Goal: Check status: Check status

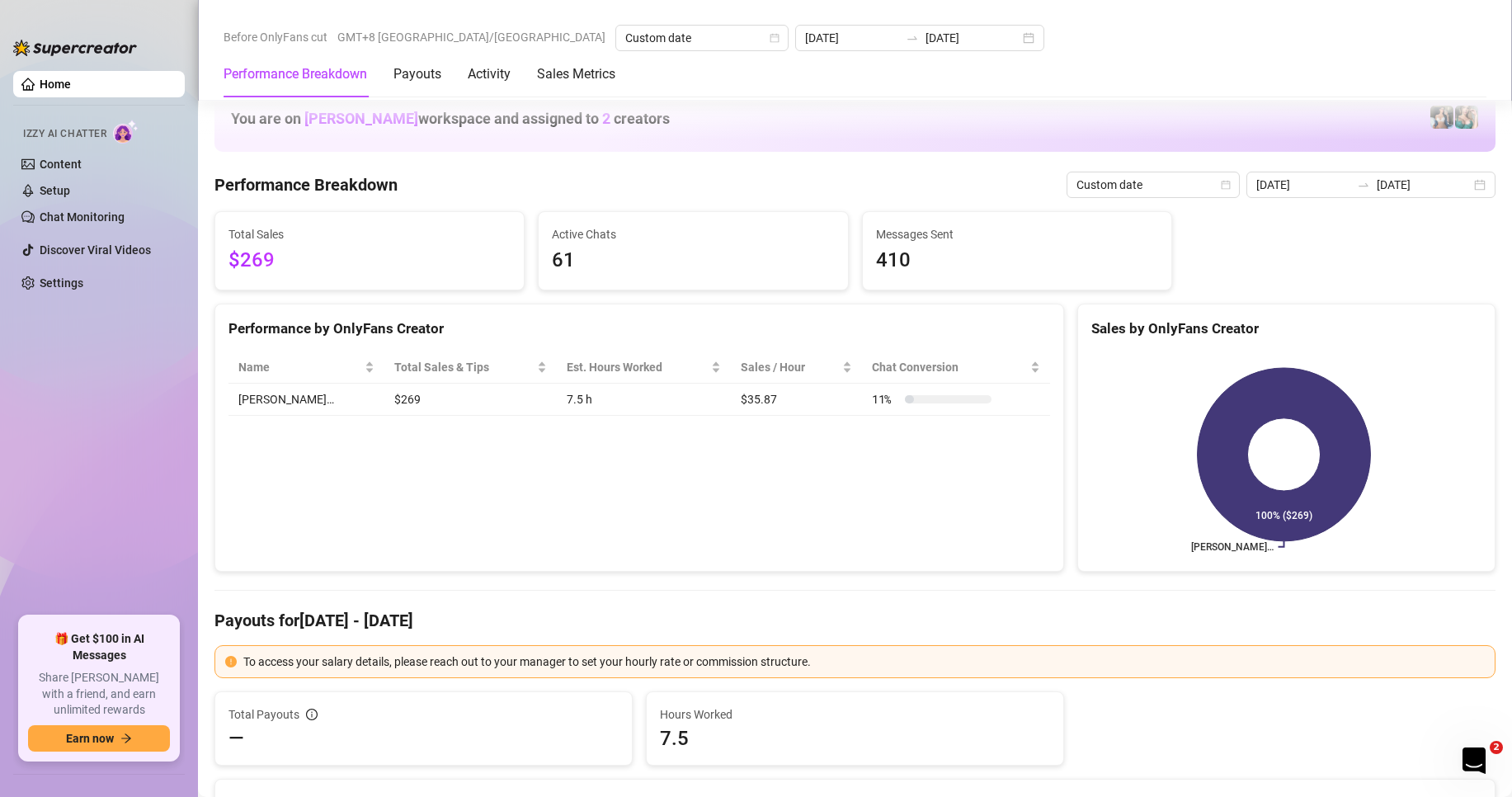
scroll to position [2063, 0]
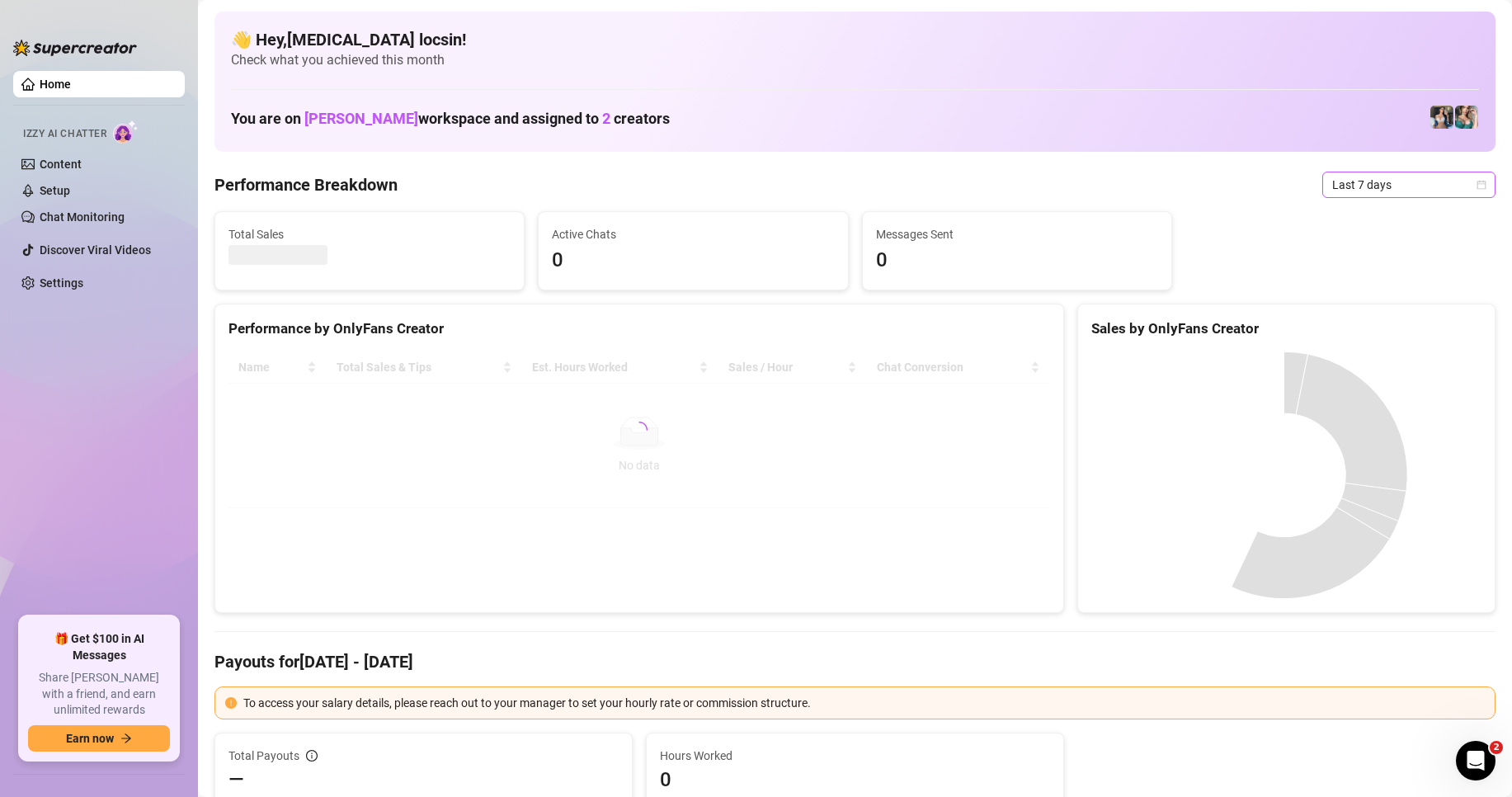
click at [1360, 185] on span "Last 7 days" at bounding box center [1409, 184] width 154 height 25
click at [1341, 323] on div "Custom date" at bounding box center [1394, 324] width 147 height 19
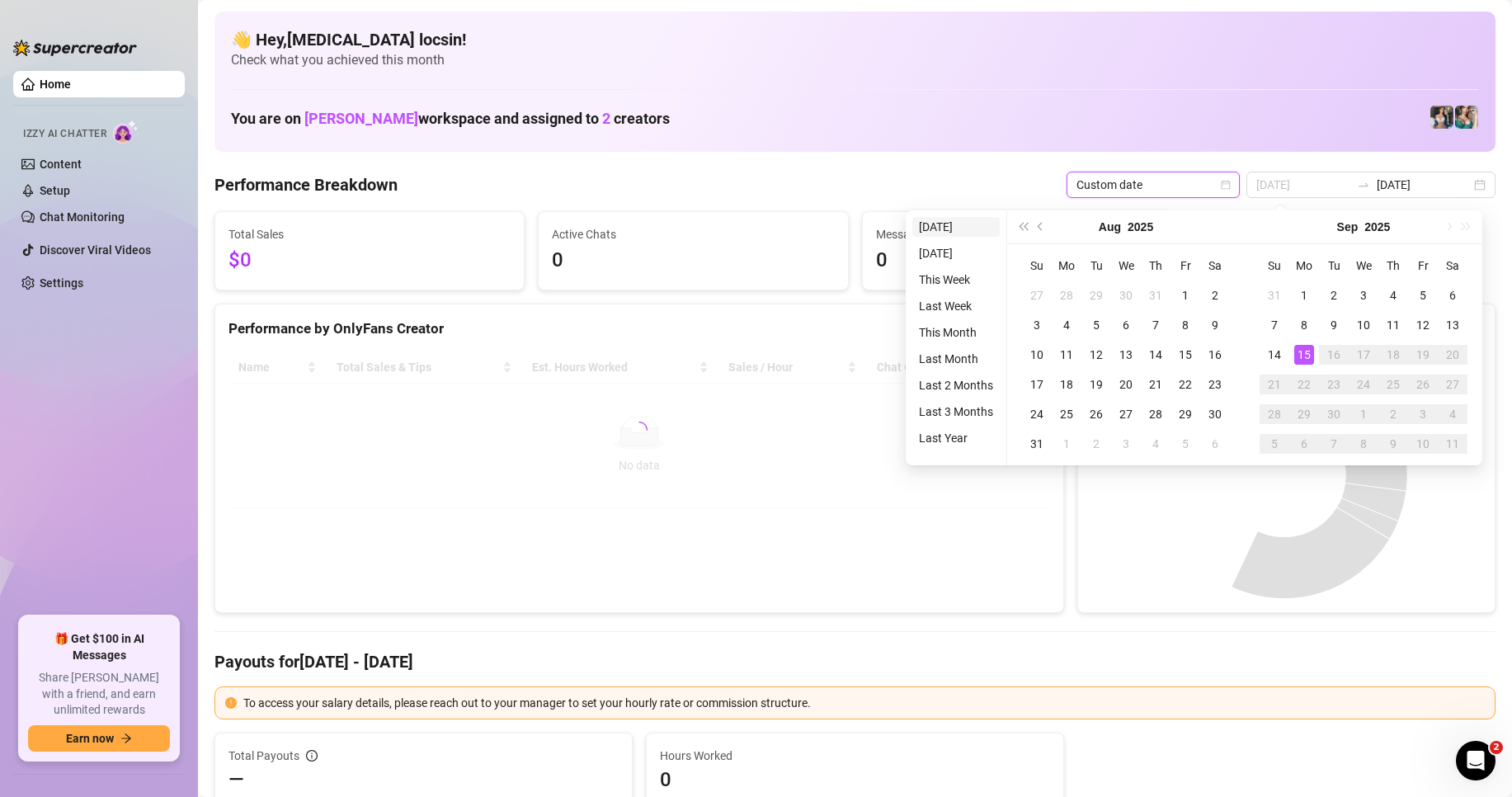
type input "[DATE]"
click at [943, 226] on li "[DATE]" at bounding box center [956, 226] width 87 height 19
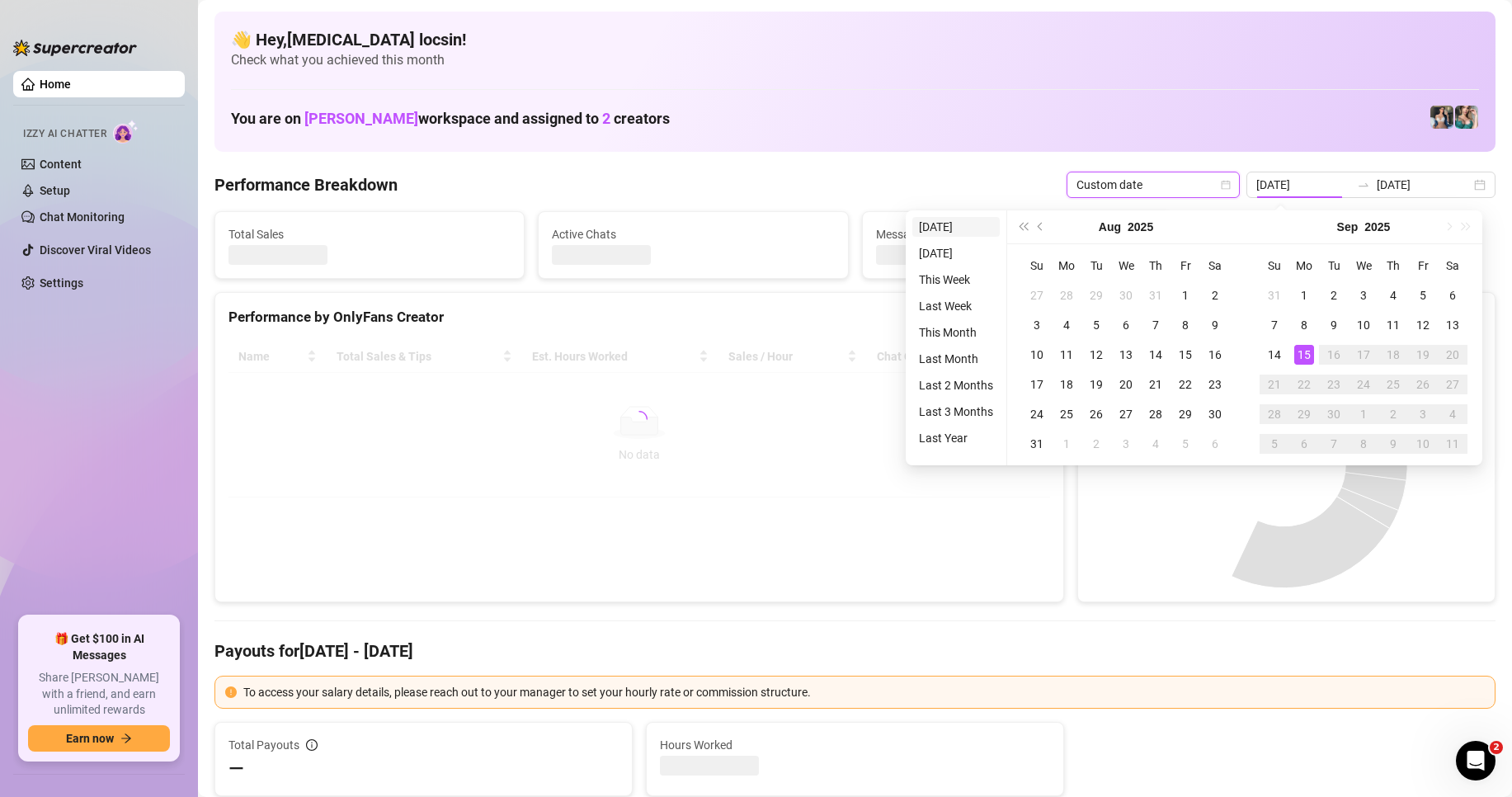
type input "[DATE]"
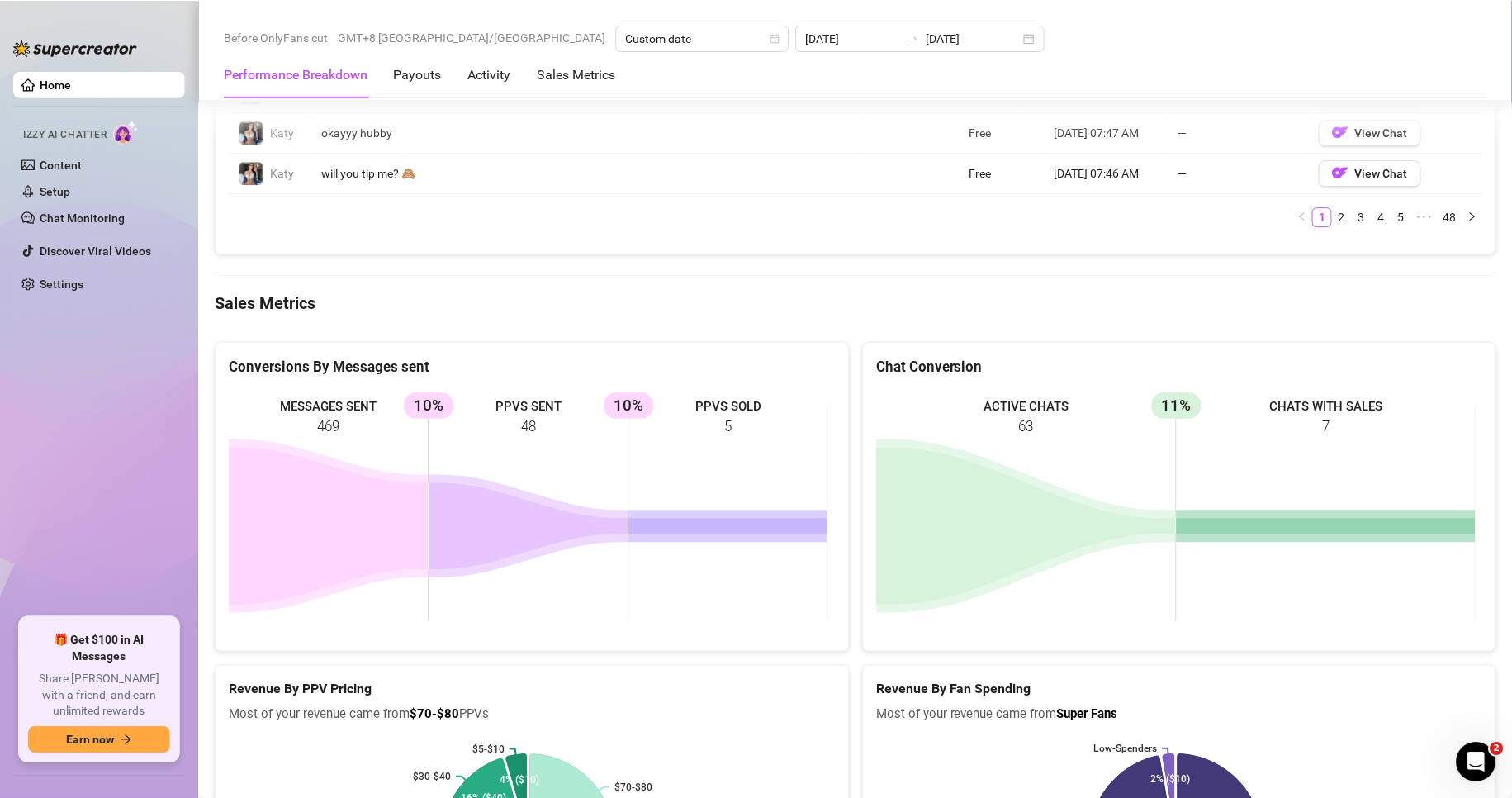
scroll to position [1928, 0]
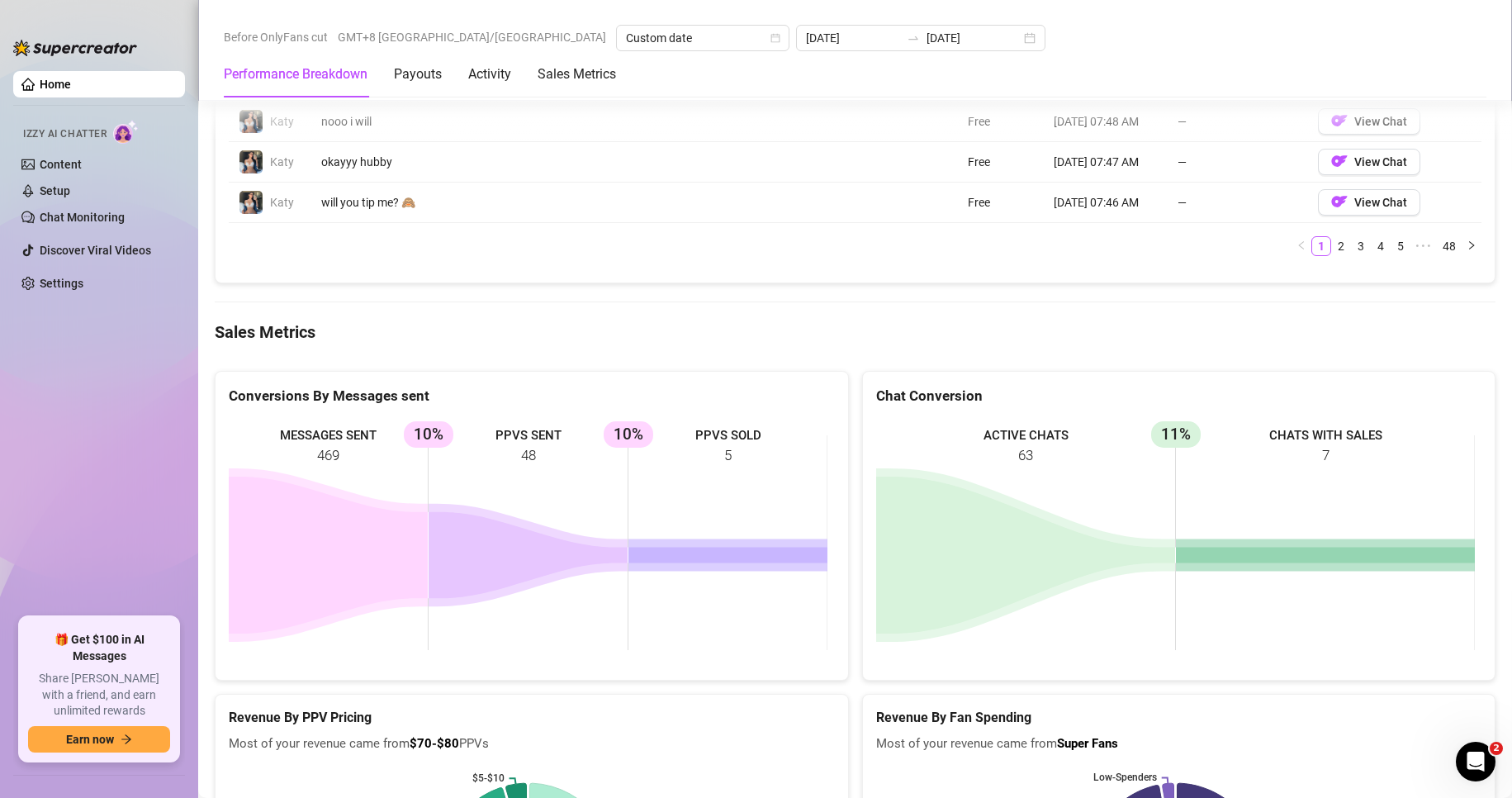
click at [887, 323] on Metrics "Sales Metrics" at bounding box center [855, 332] width 1281 height 23
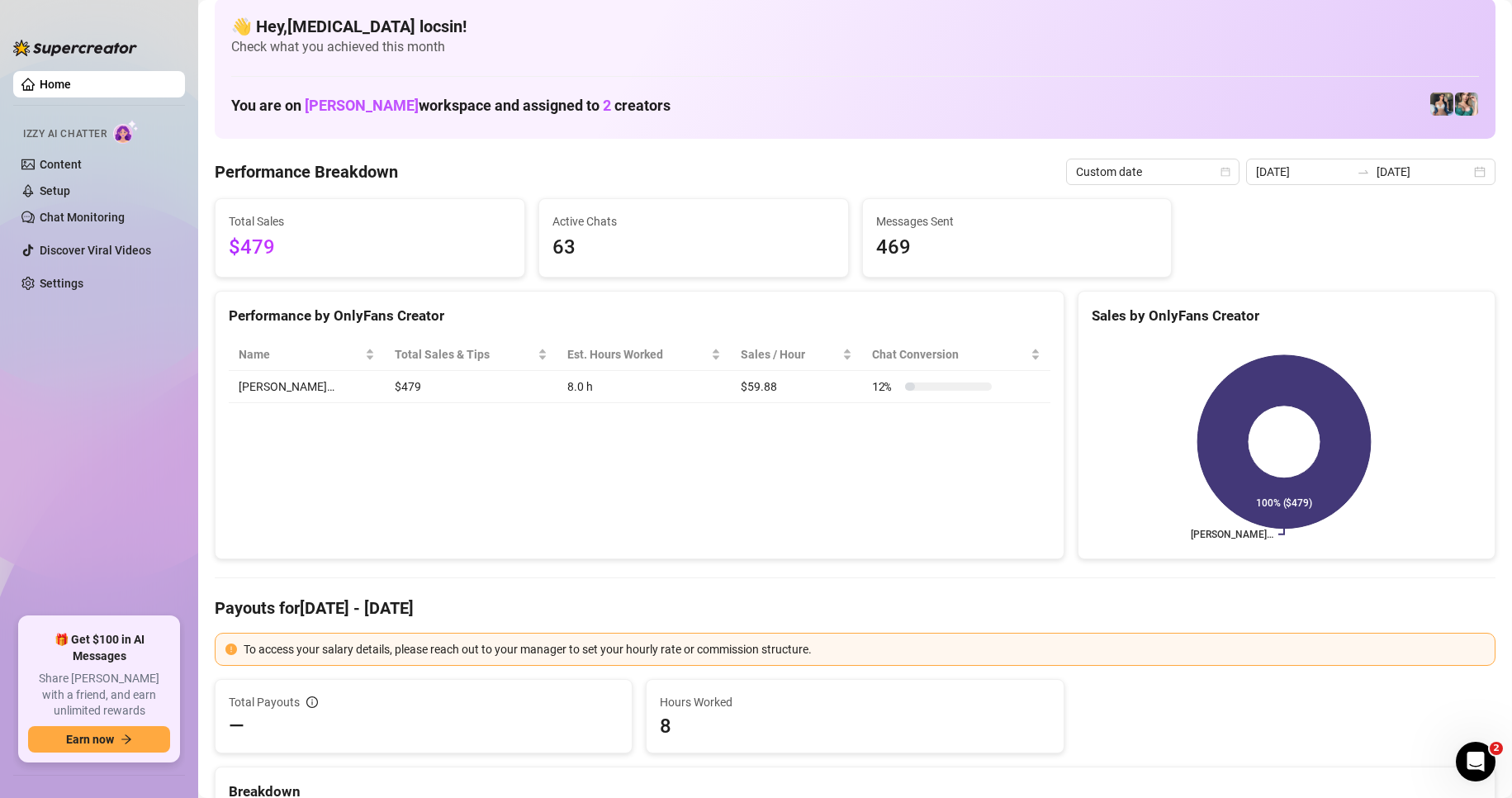
scroll to position [0, 0]
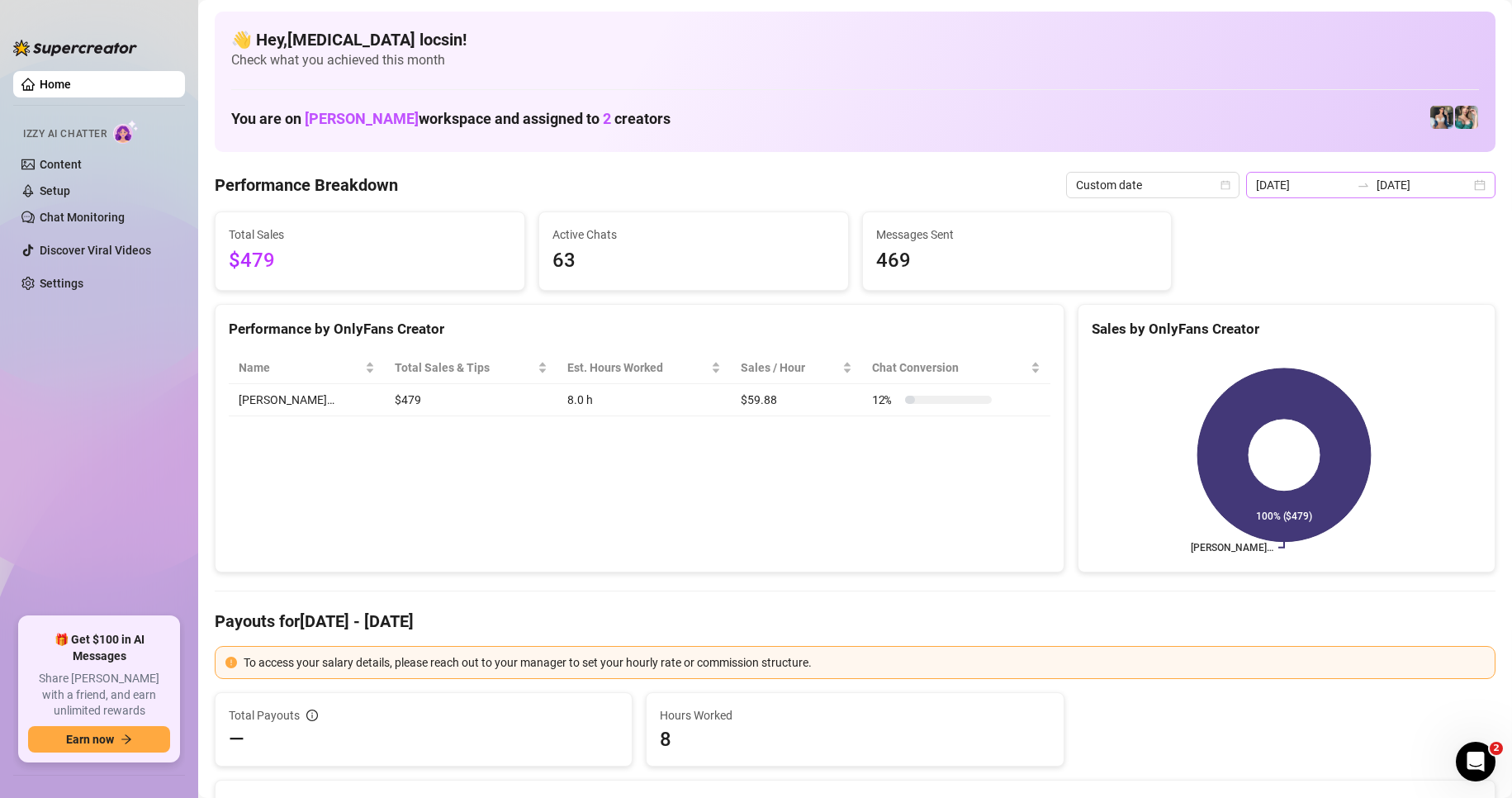
click at [1394, 171] on div "[DATE] [DATE]" at bounding box center [1370, 184] width 249 height 27
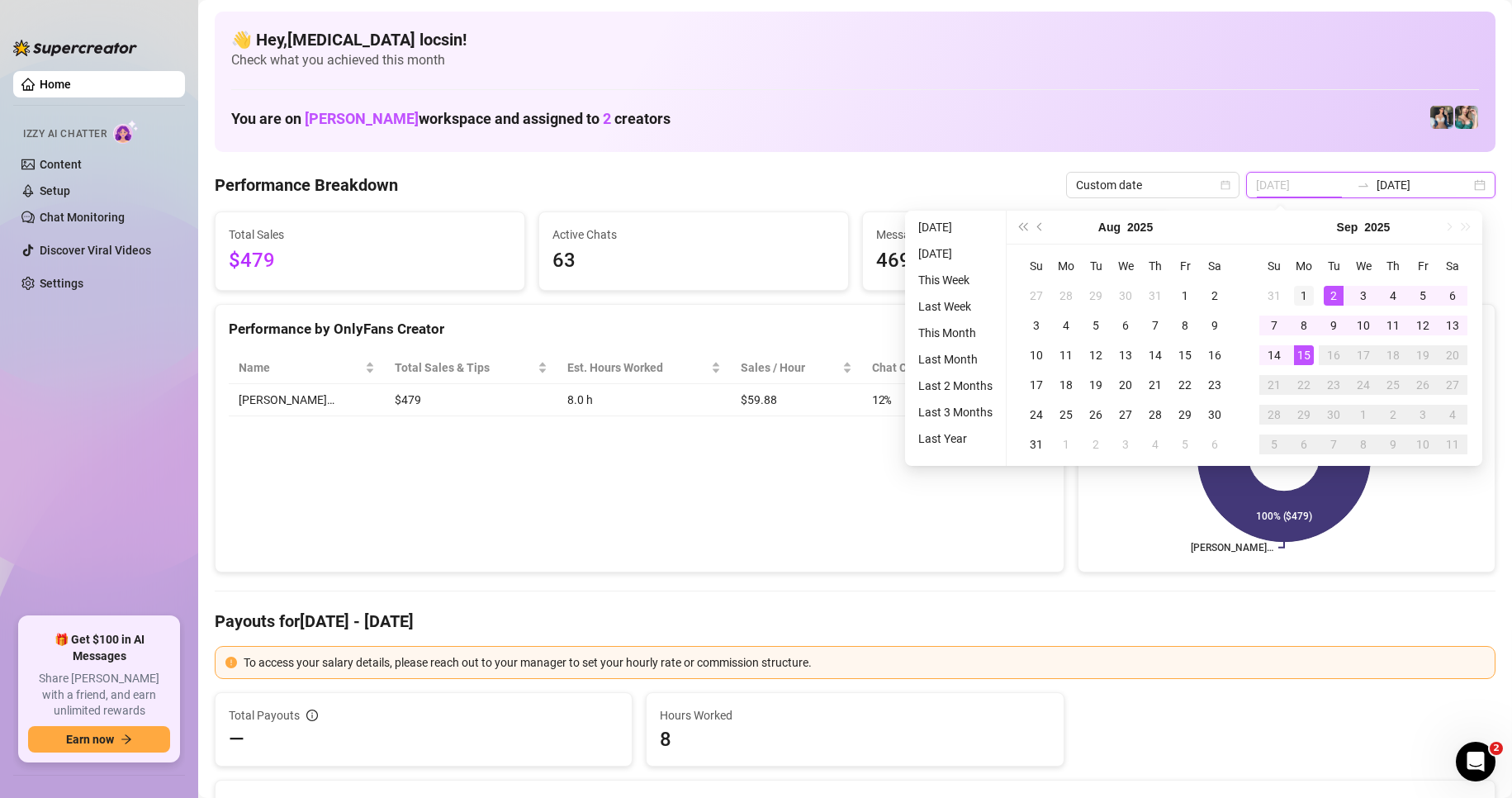
type input "[DATE]"
click at [1299, 298] on div "1" at bounding box center [1304, 295] width 19 height 19
type input "[DATE]"
click at [1300, 359] on div "15" at bounding box center [1304, 355] width 19 height 19
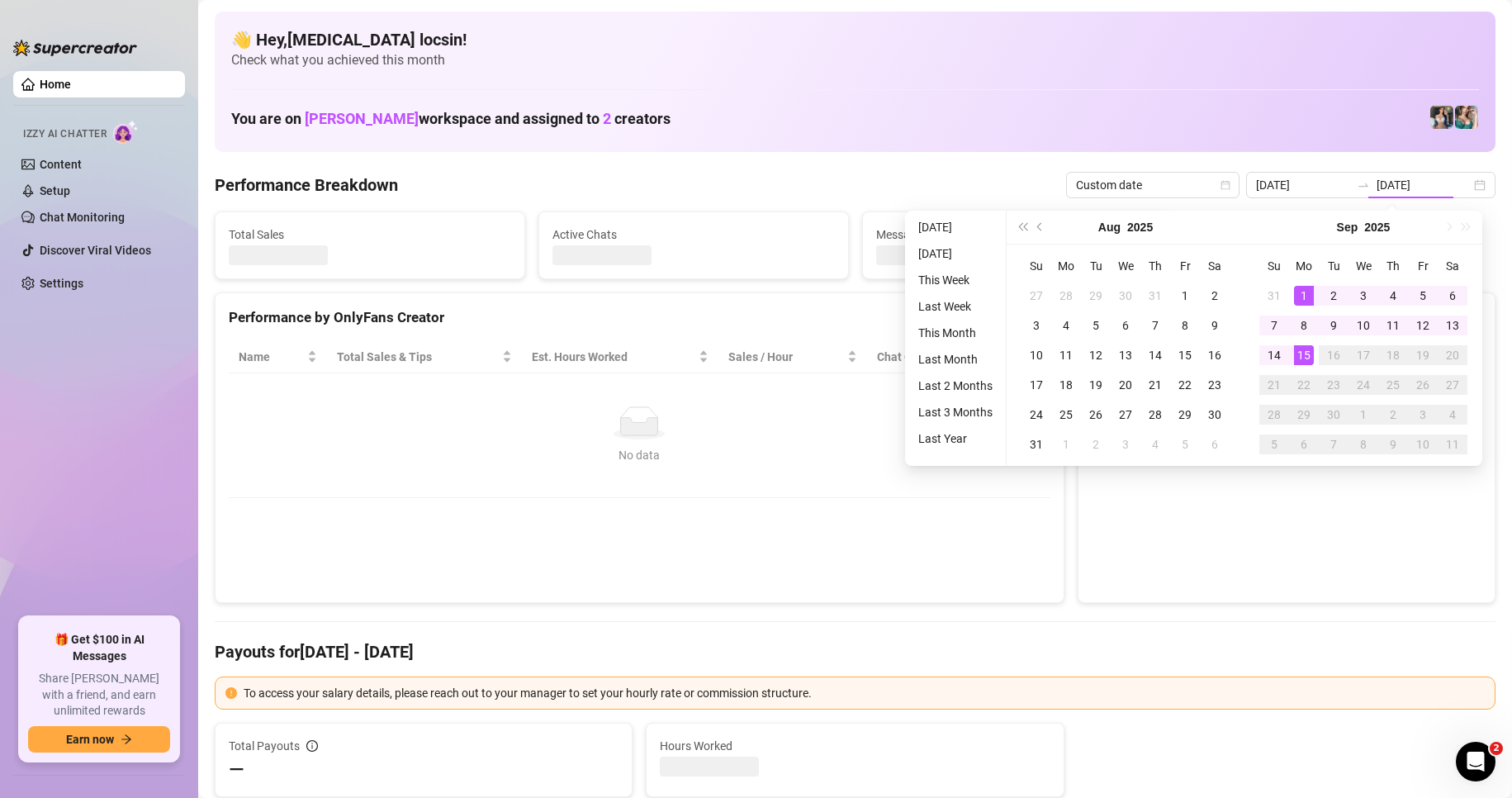
type input "[DATE]"
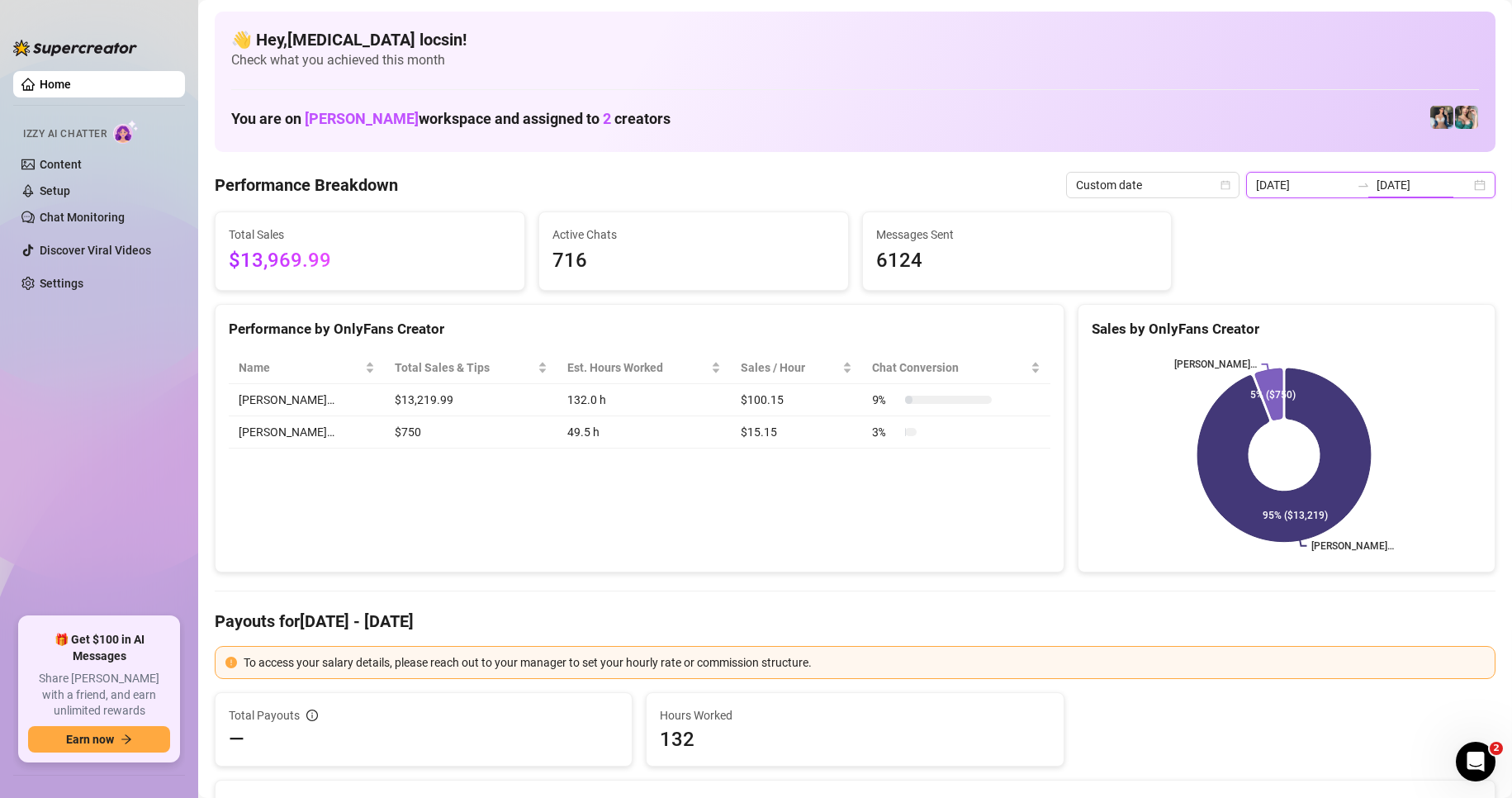
drag, startPoint x: 1423, startPoint y: 191, endPoint x: 1366, endPoint y: 241, distance: 75.8
click at [1423, 191] on input "[DATE]" at bounding box center [1424, 185] width 94 height 19
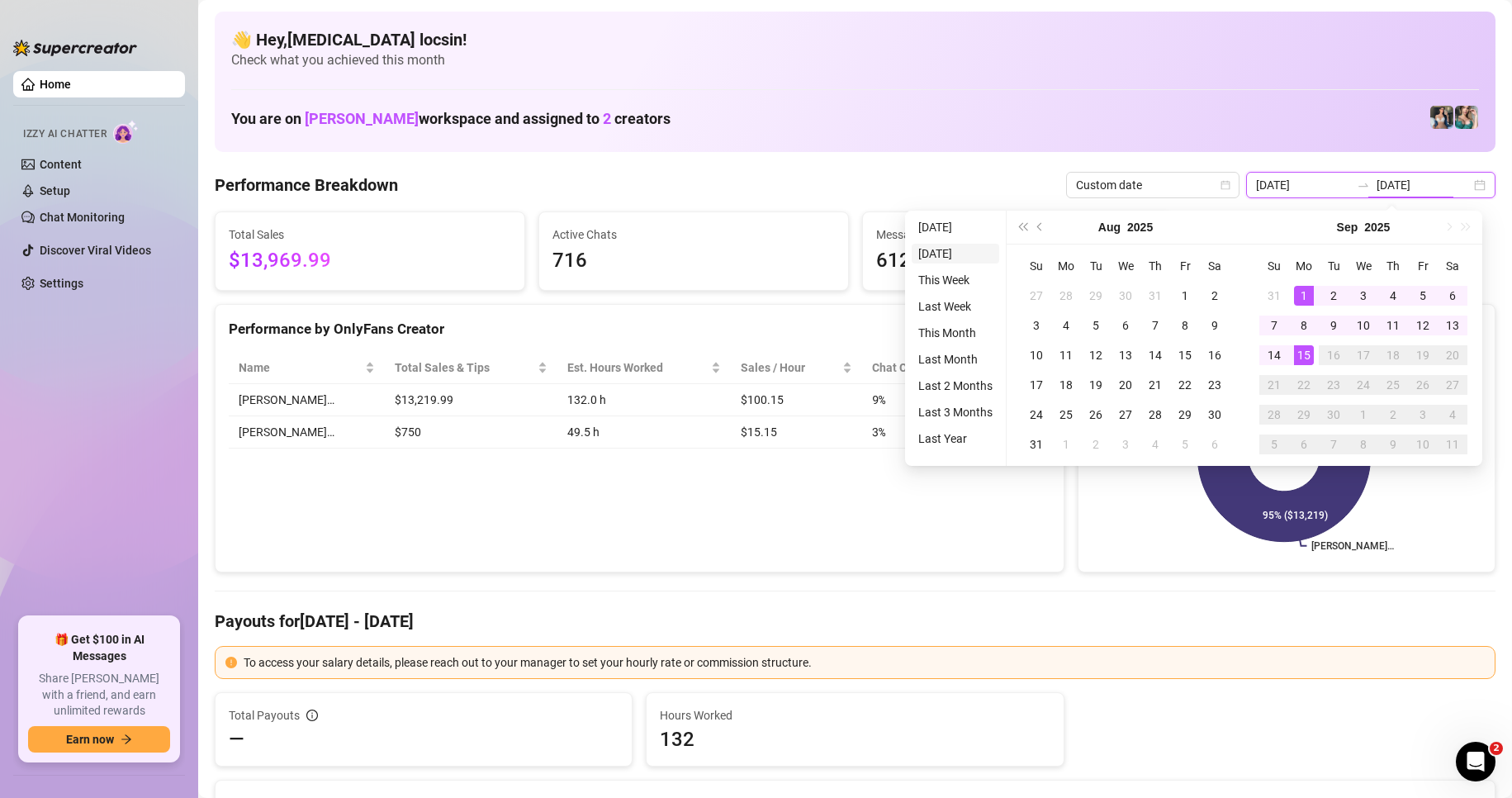
type input "[DATE]"
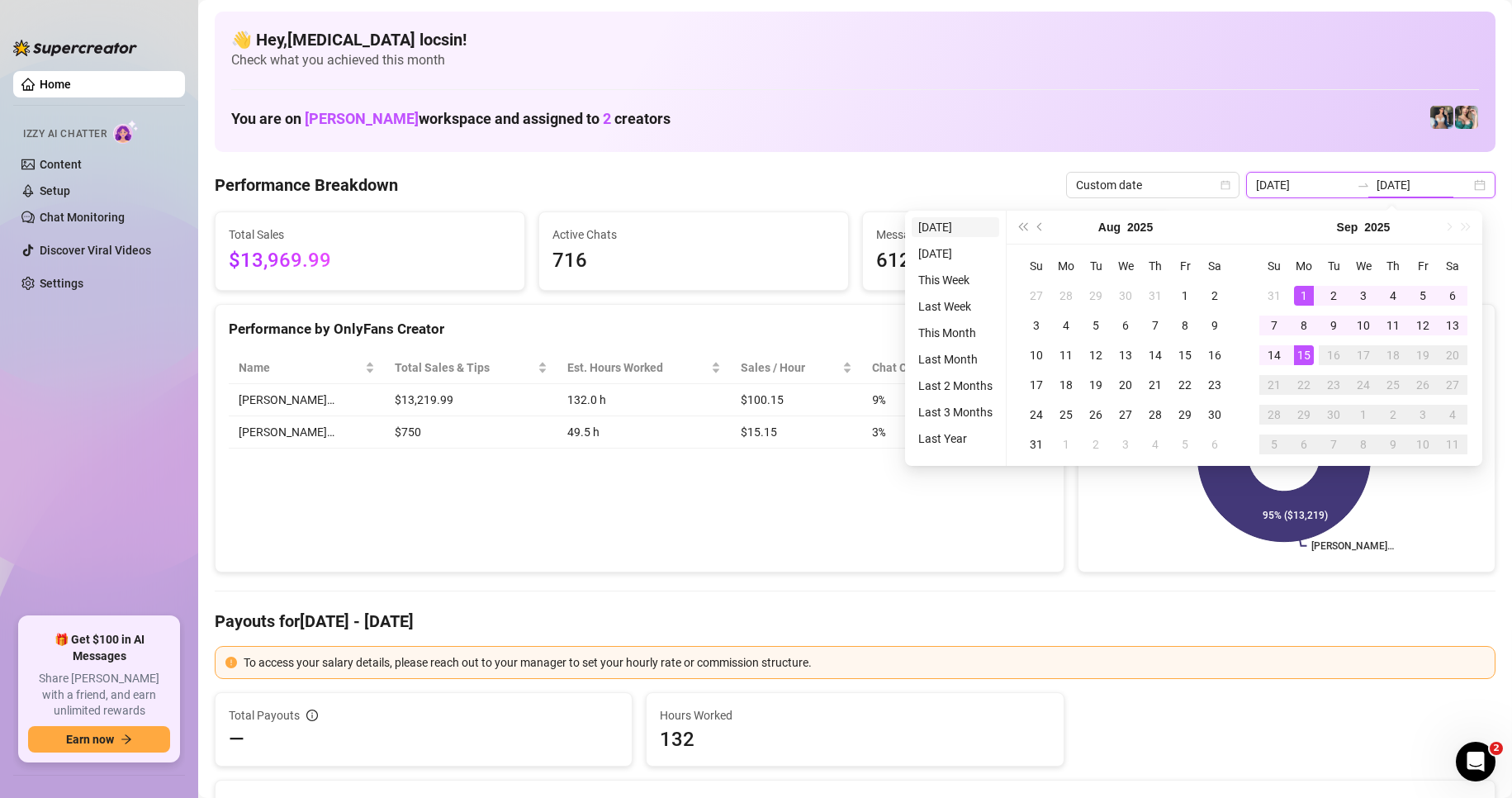
type input "[DATE]"
click at [944, 232] on li "[DATE]" at bounding box center [955, 226] width 87 height 19
type input "[DATE]"
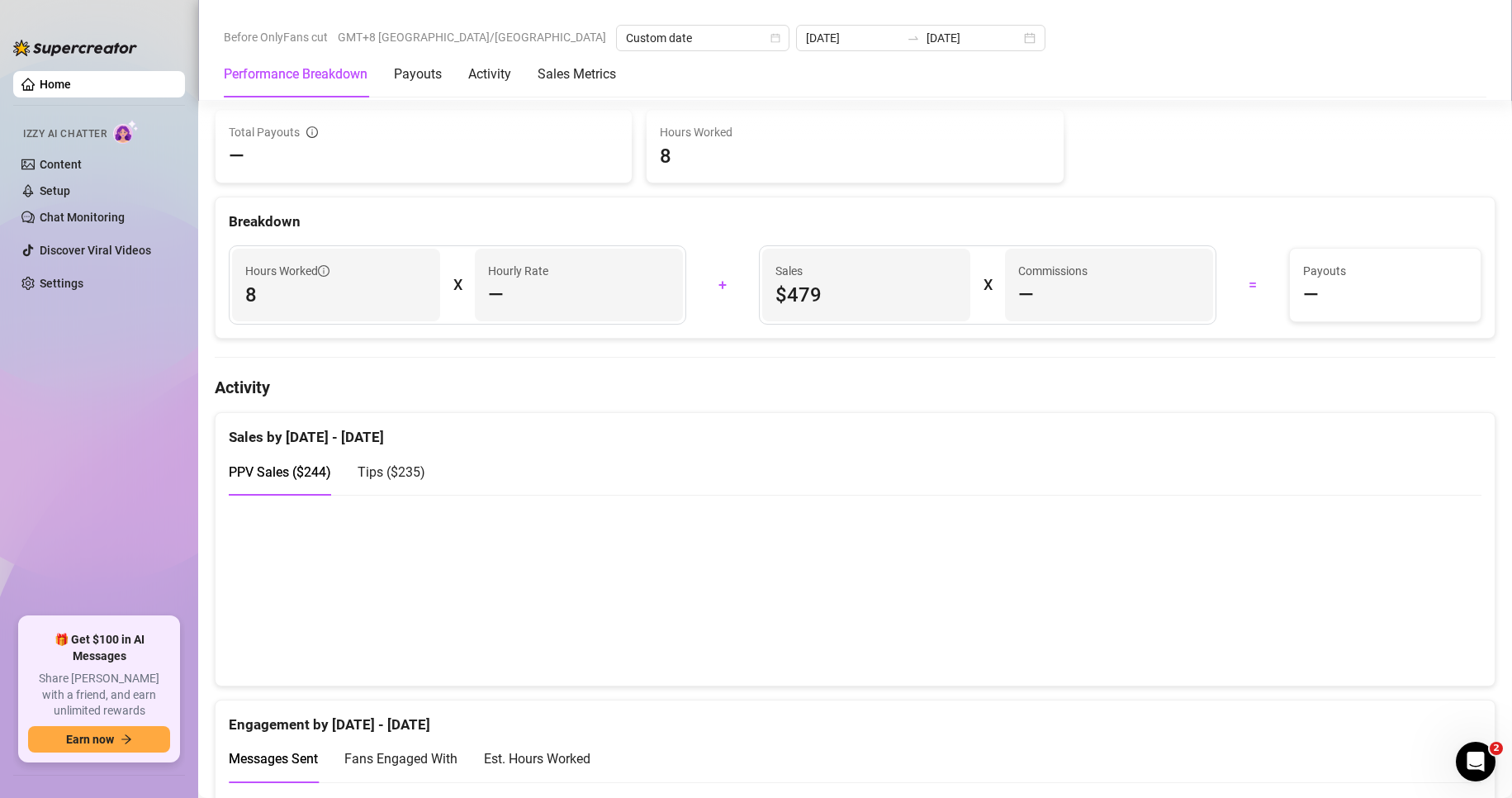
scroll to position [551, 0]
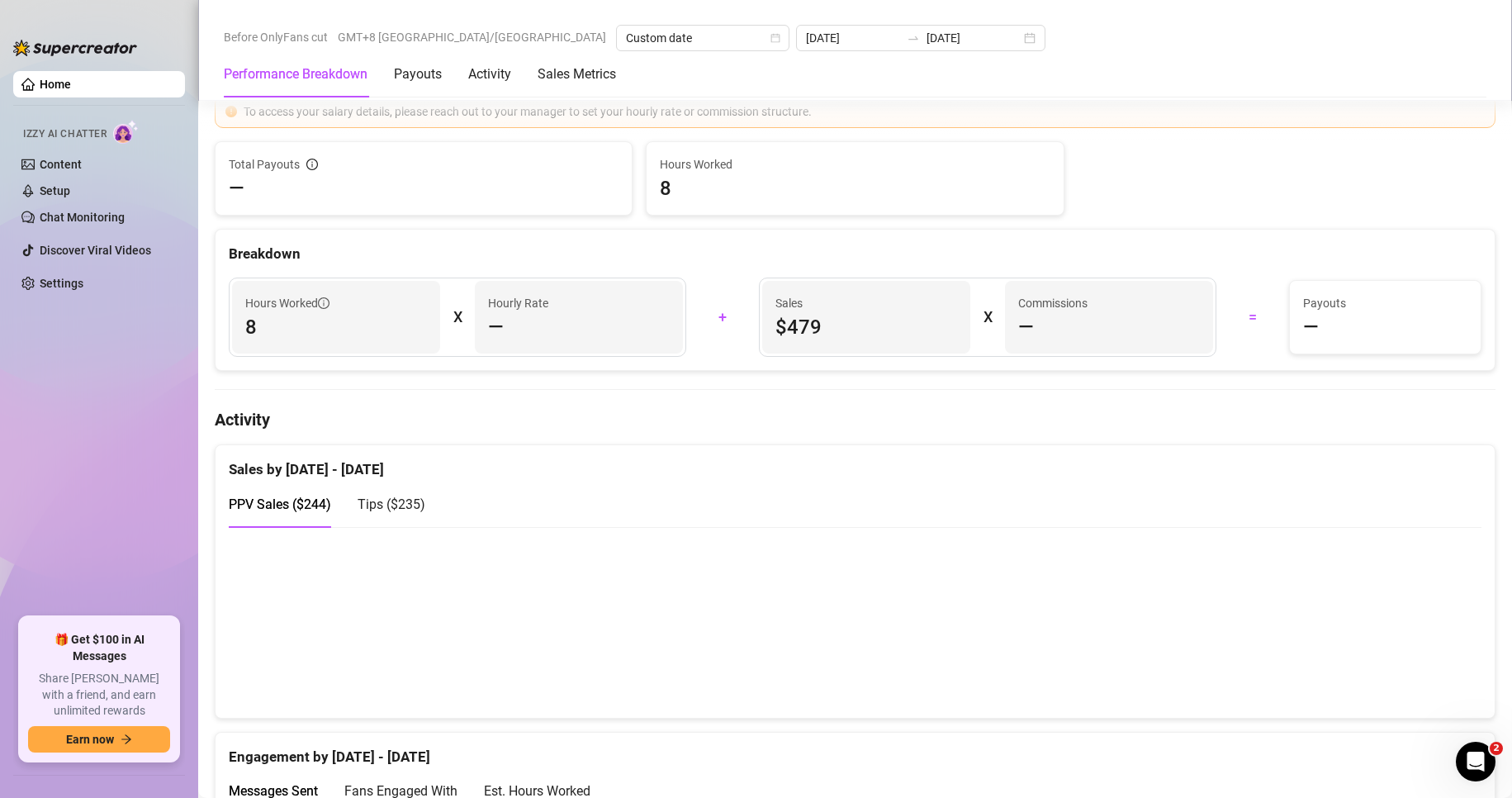
click at [419, 510] on span "Tips ( $235 )" at bounding box center [391, 504] width 68 height 16
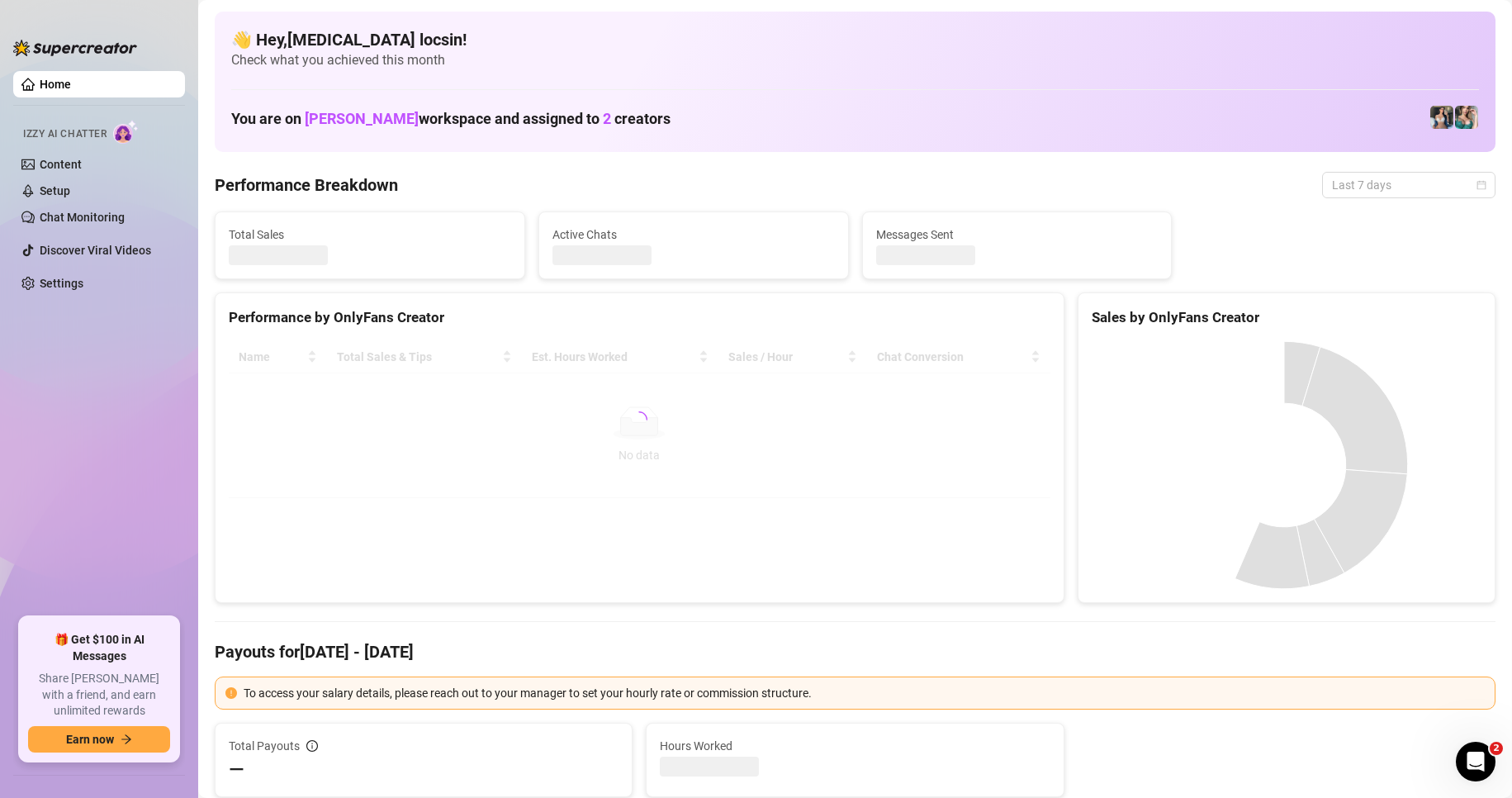
drag, startPoint x: 1395, startPoint y: 191, endPoint x: 1389, endPoint y: 214, distance: 23.8
click at [1395, 191] on span "Last 7 days" at bounding box center [1409, 184] width 154 height 25
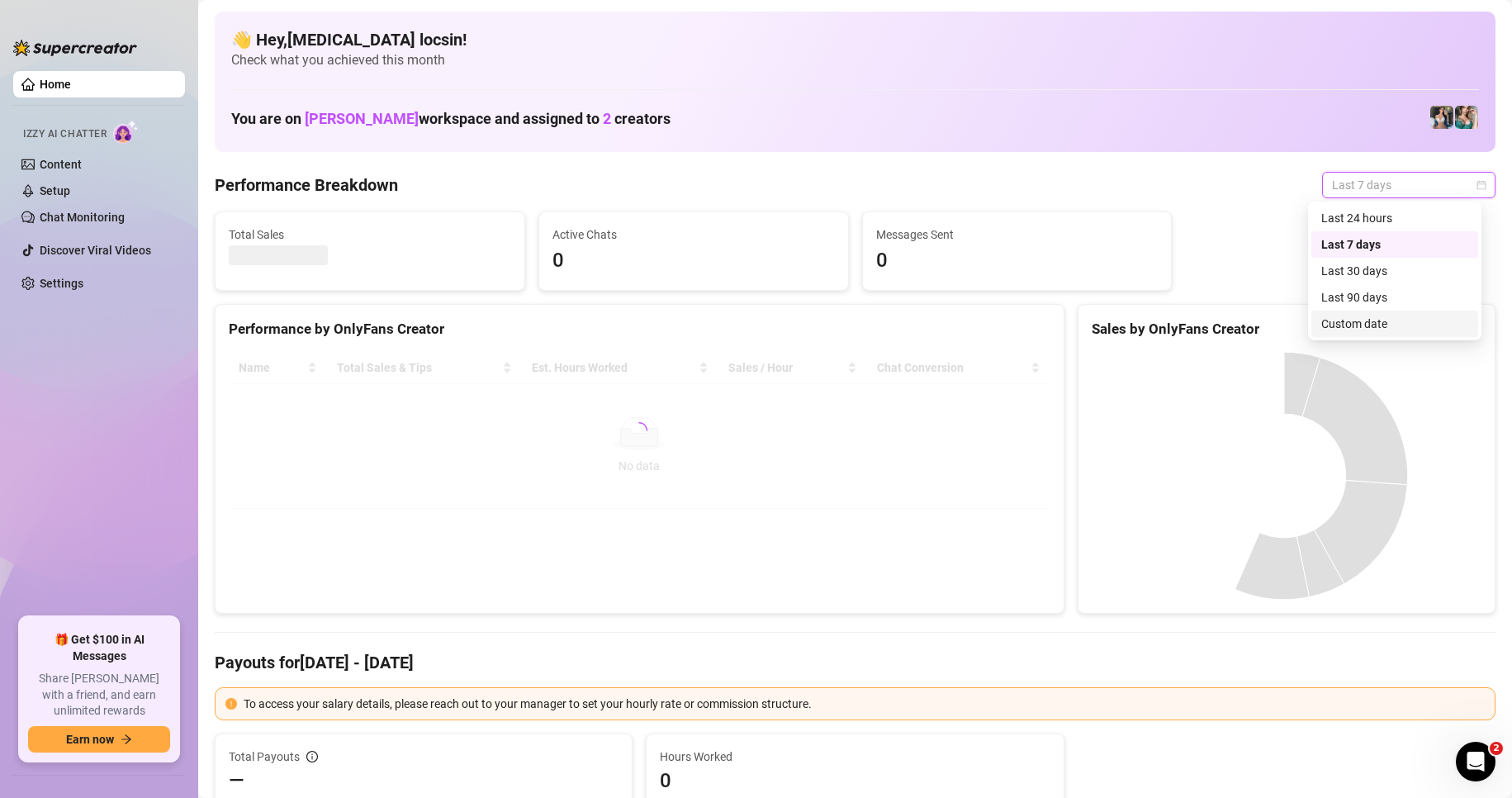
click at [1373, 322] on div "Custom date" at bounding box center [1394, 324] width 147 height 19
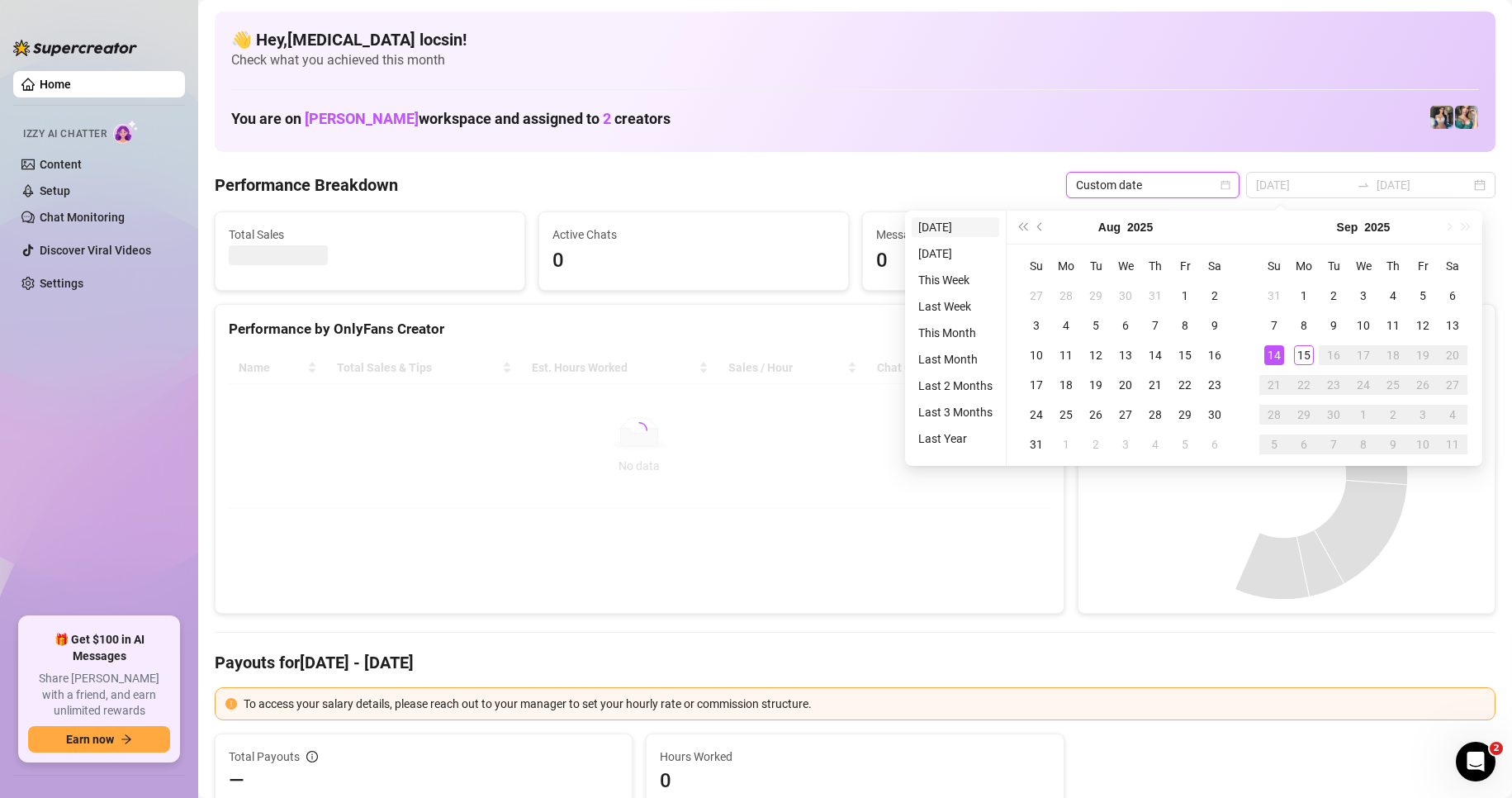
type input "[DATE]"
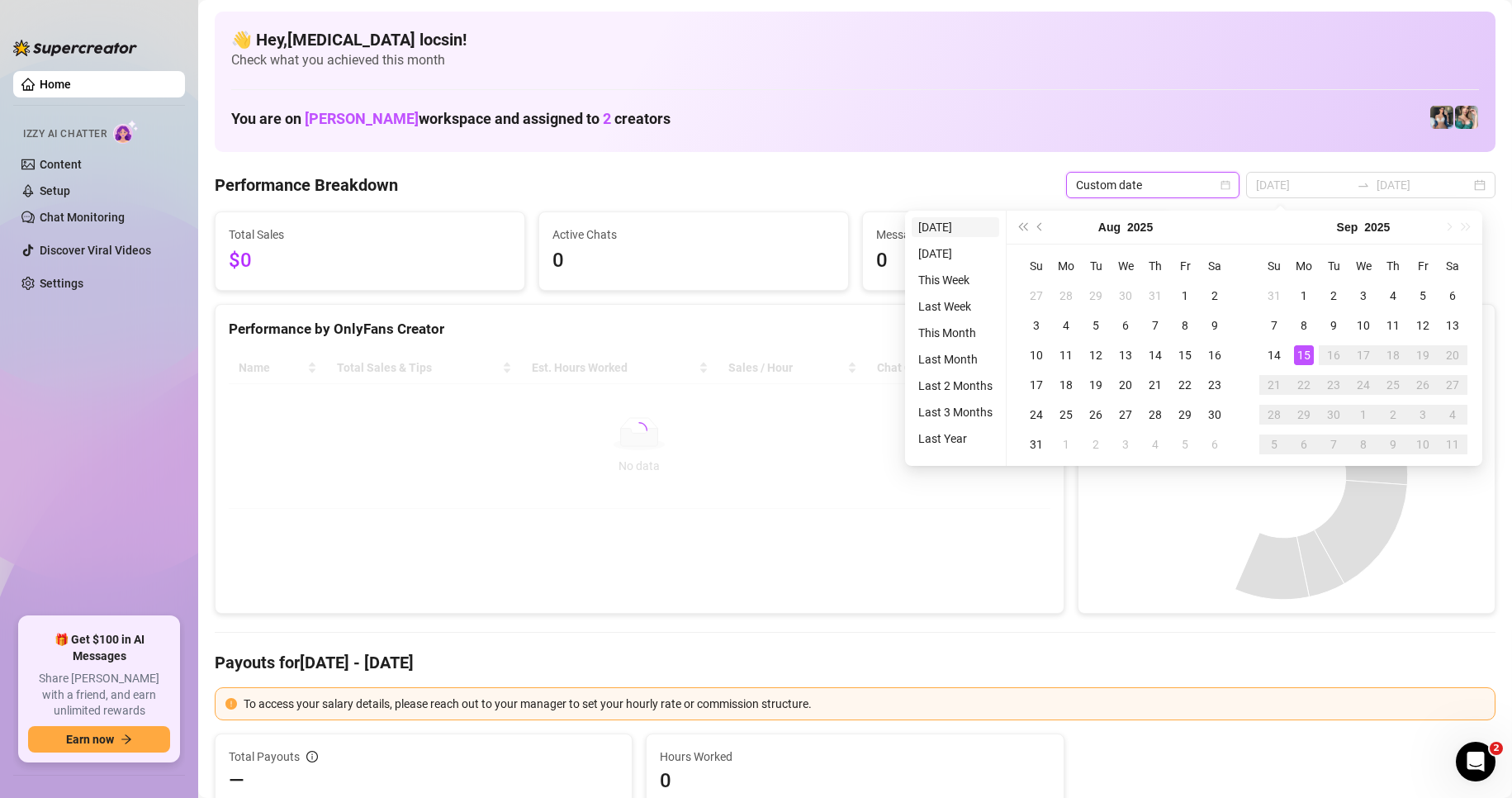
click at [951, 228] on li "[DATE]" at bounding box center [955, 226] width 87 height 19
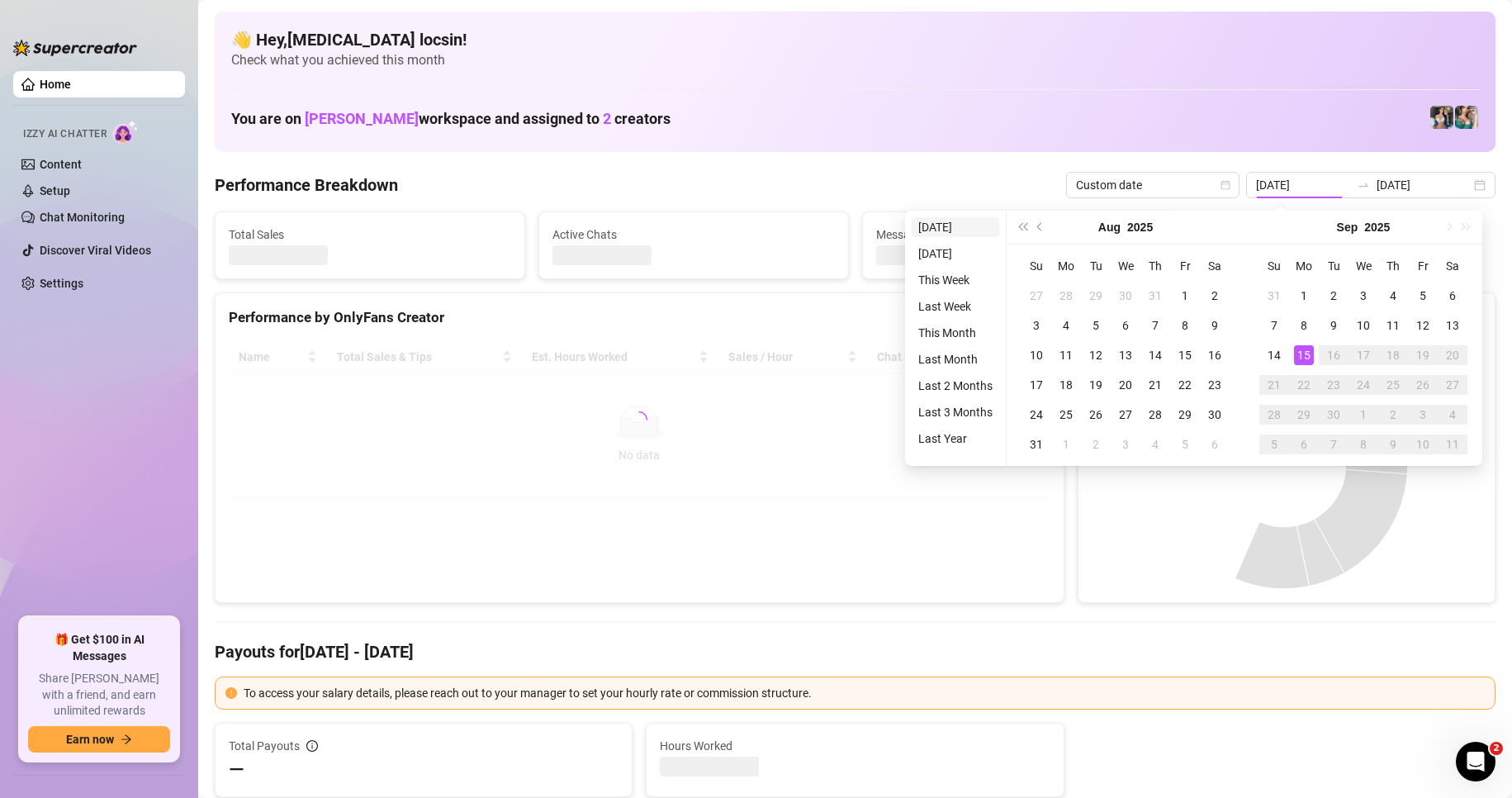
type input "[DATE]"
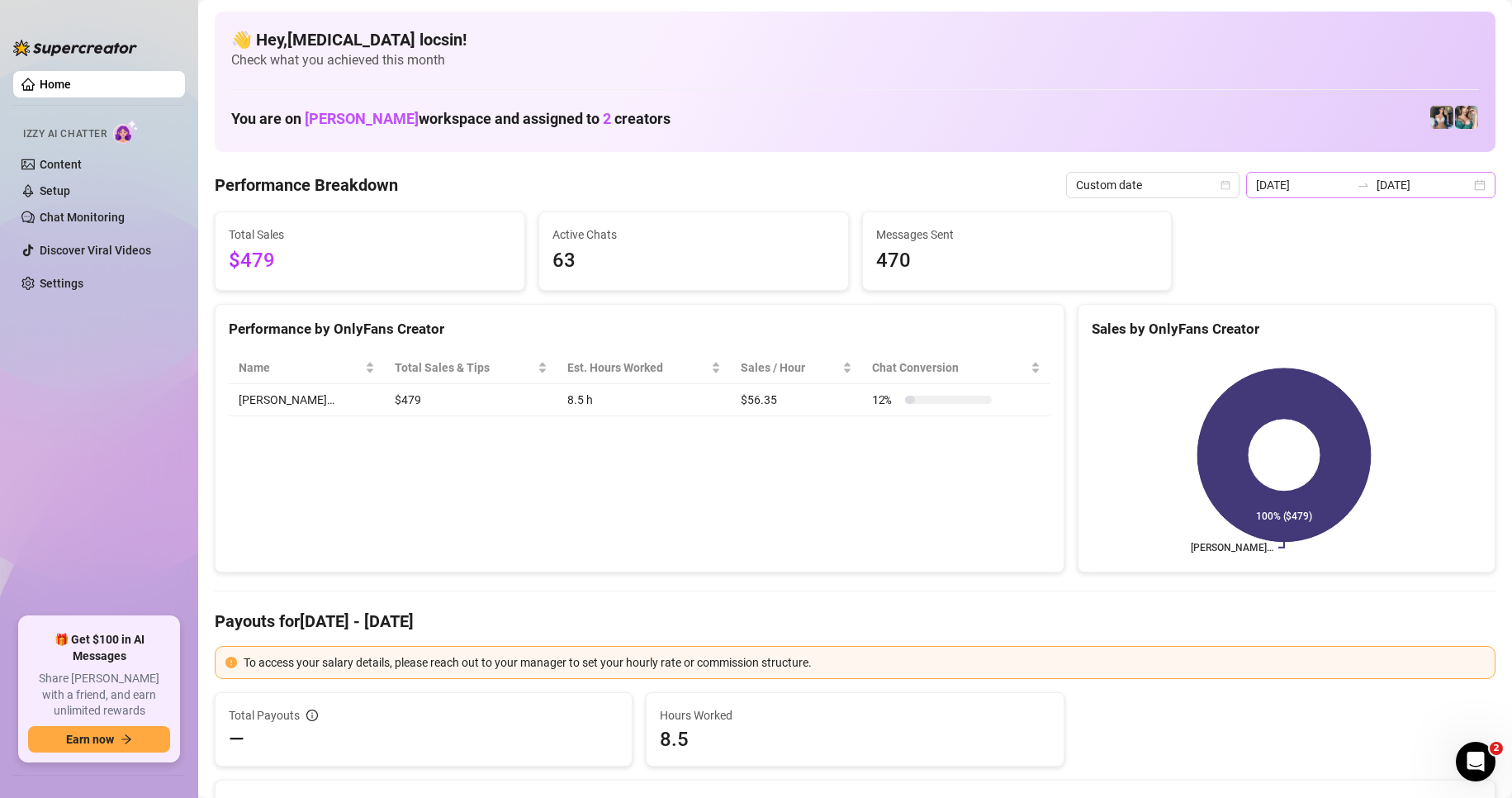
click at [1360, 184] on icon "swap-right" at bounding box center [1364, 185] width 13 height 13
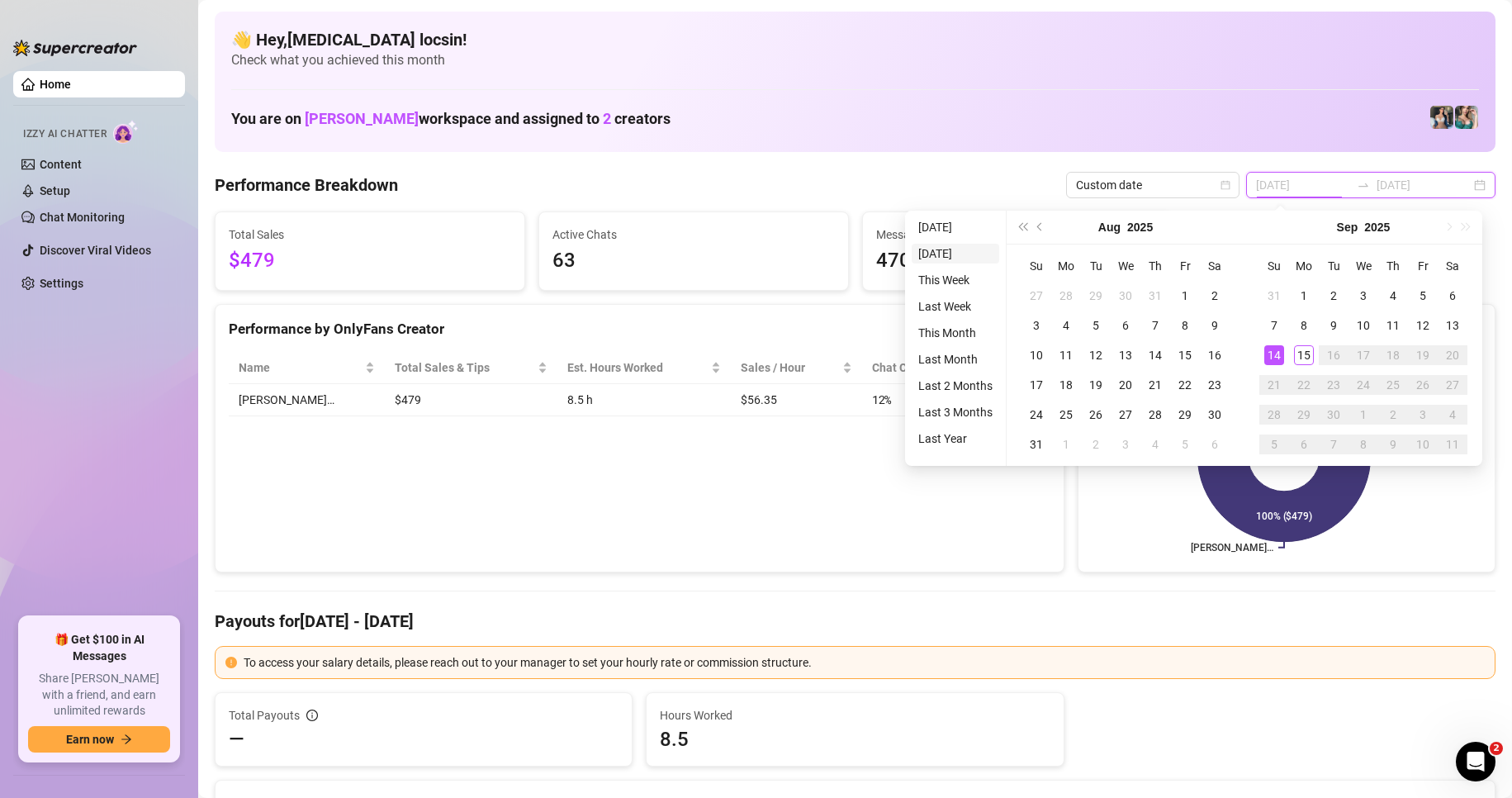
type input "[DATE]"
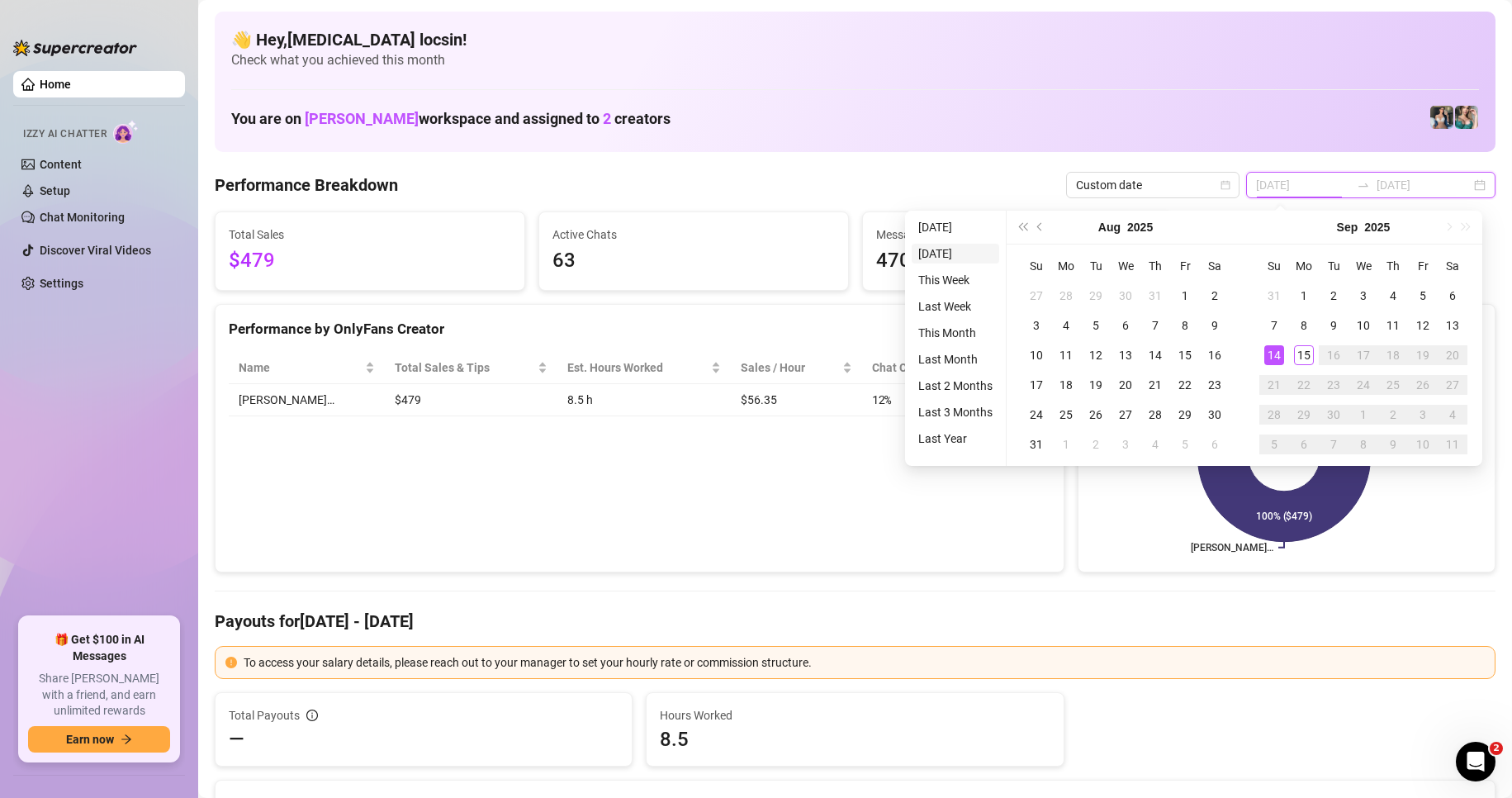
type input "[DATE]"
drag, startPoint x: 1296, startPoint y: 289, endPoint x: 1303, endPoint y: 330, distance: 41.6
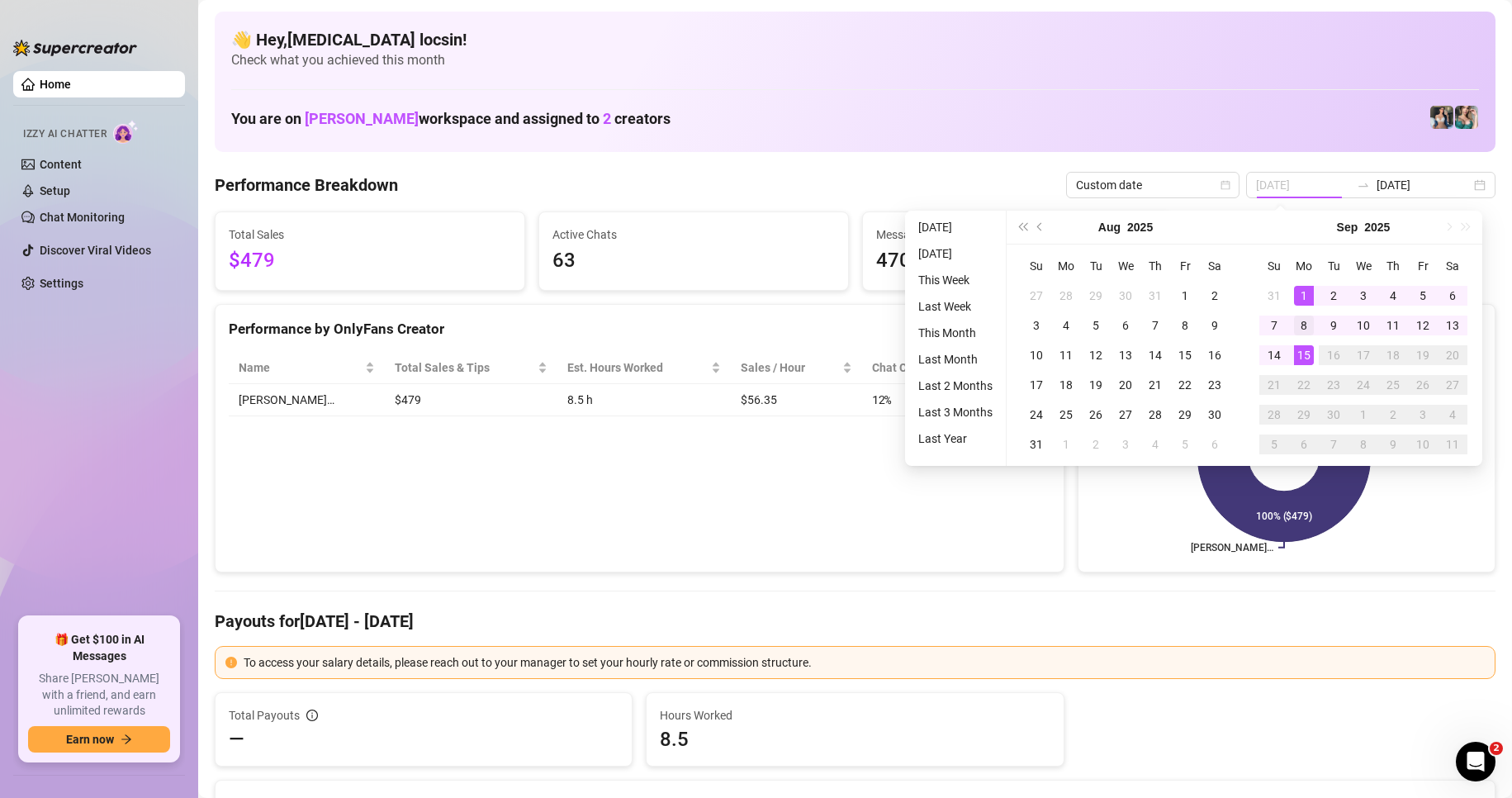
click at [1296, 289] on div "1" at bounding box center [1304, 295] width 19 height 19
type input "[DATE]"
click at [1305, 355] on div "15" at bounding box center [1304, 355] width 19 height 19
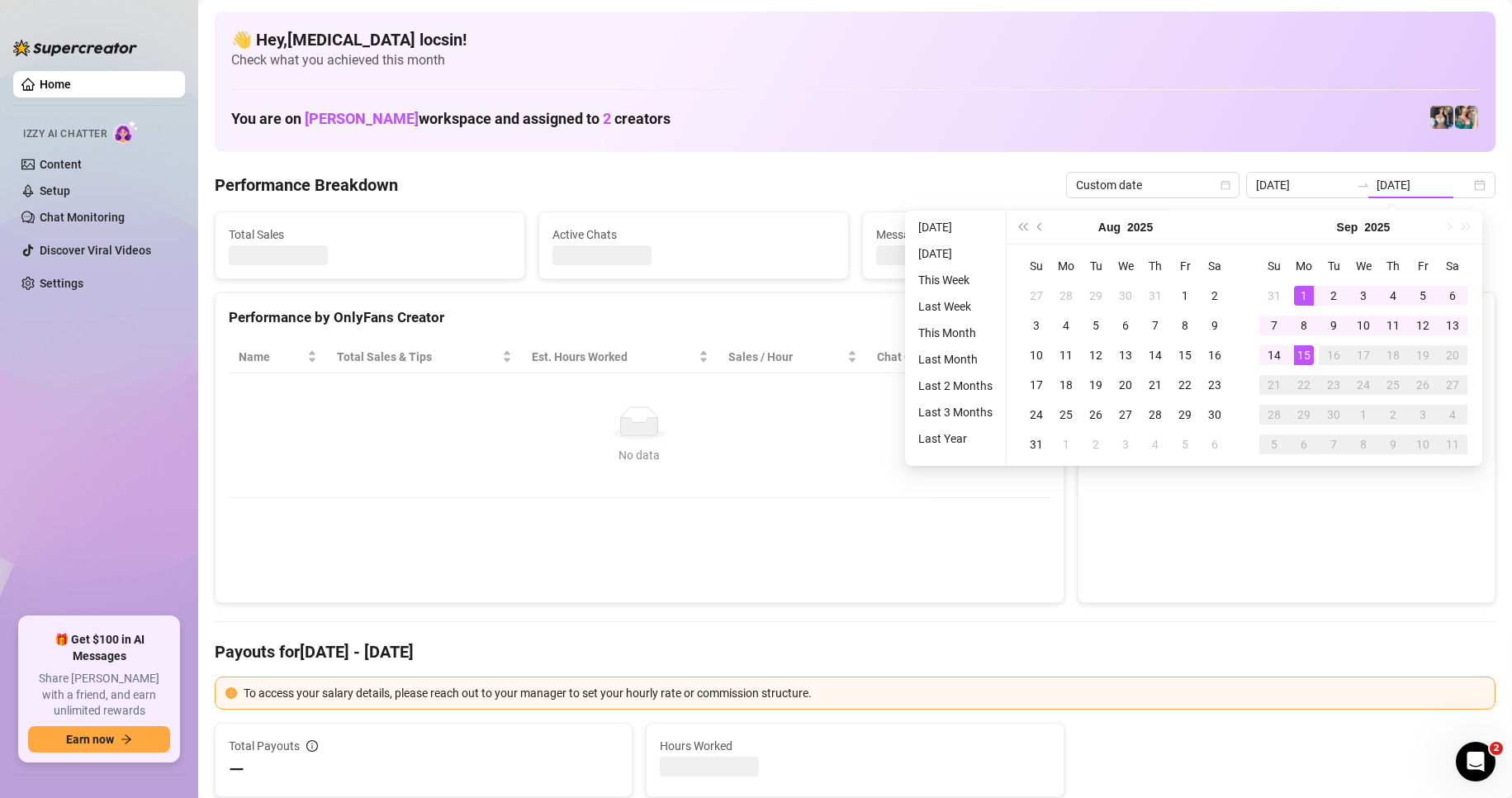
type input "[DATE]"
